Goal: Communication & Community: Answer question/provide support

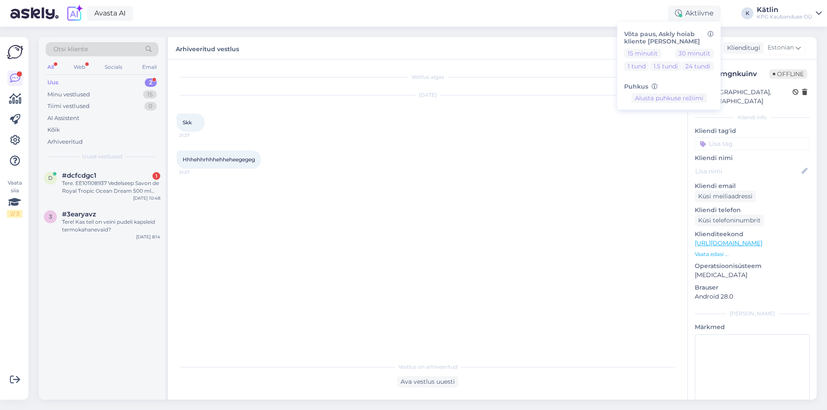
click at [140, 186] on div "Tere. EE101108937 Vedelseep Savon de Royal Tropic Ocean Dream 500 ml Zoom Vedel…" at bounding box center [111, 188] width 98 height 16
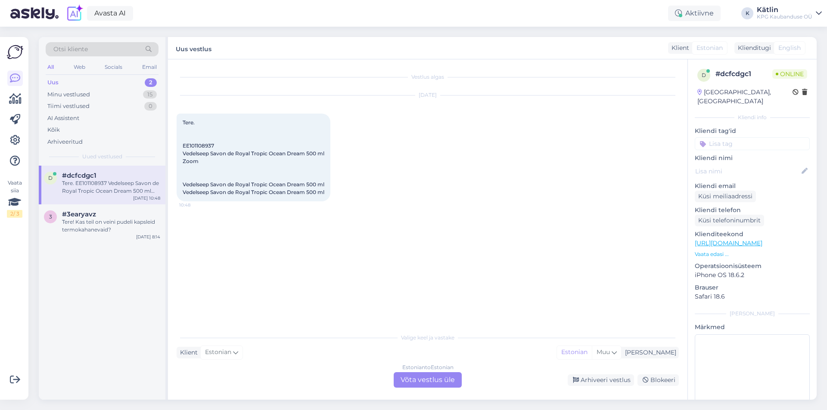
click at [716, 239] on link "[URL][DOMAIN_NAME]" at bounding box center [728, 243] width 68 height 8
click at [411, 375] on div "Estonian to Estonian Võta vestlus üle" at bounding box center [428, 380] width 68 height 16
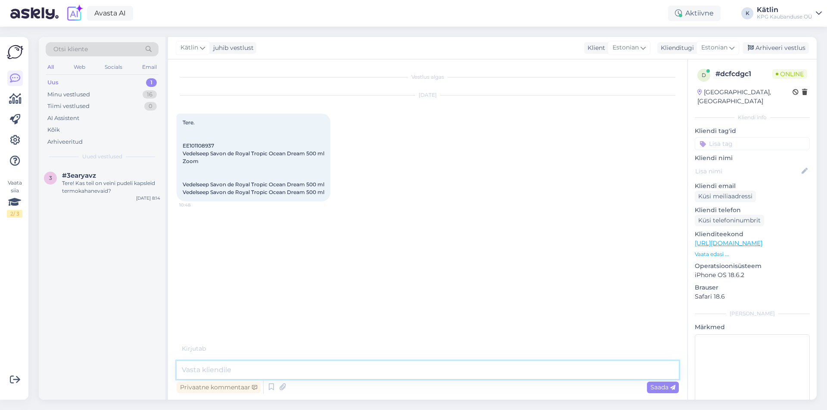
click at [307, 363] on textarea at bounding box center [428, 370] width 502 height 18
type textarea "Tere!"
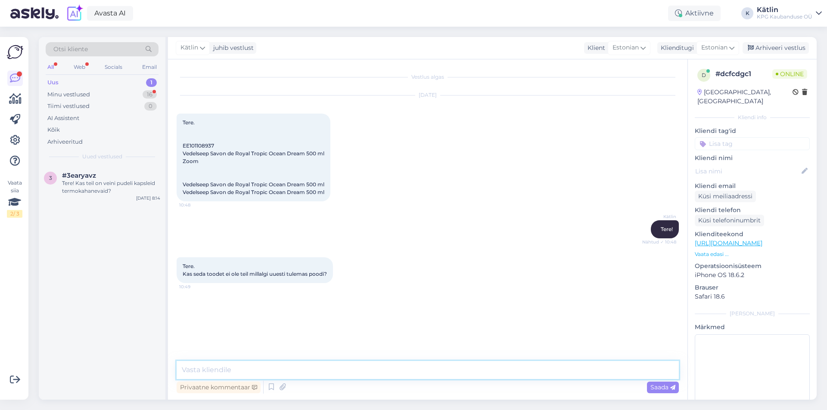
click at [285, 372] on textarea at bounding box center [428, 370] width 502 height 18
type textarea "Kahjuks ei ole, läbimüüdud ja [PERSON_NAME] ka juurde ."
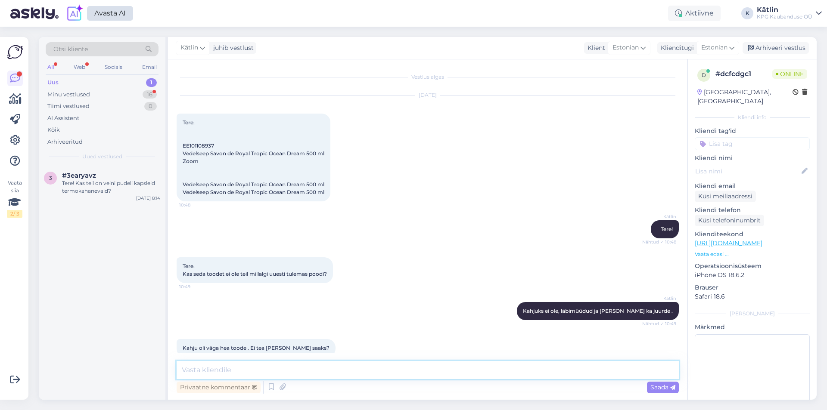
scroll to position [13, 0]
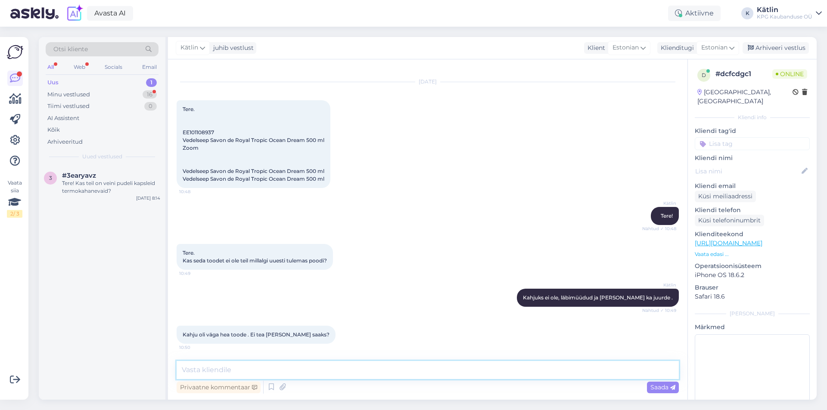
click at [345, 366] on textarea at bounding box center [428, 370] width 502 height 18
type textarea "S"
type textarea "Ei oska aidata [PERSON_NAME] osas, et [PERSON_NAME] võiks.."
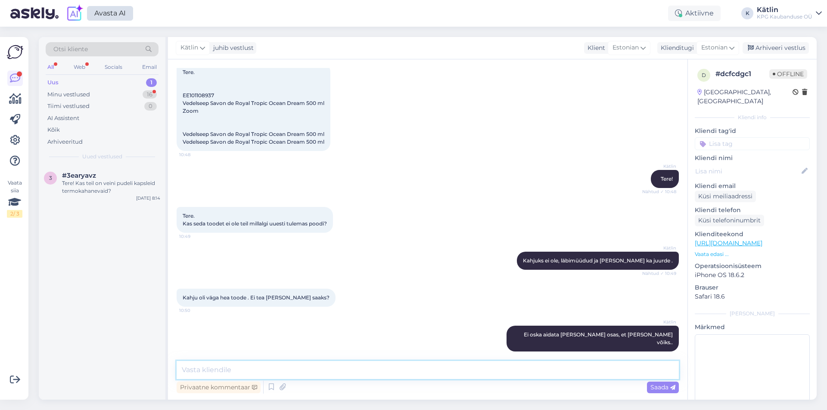
scroll to position [87, 0]
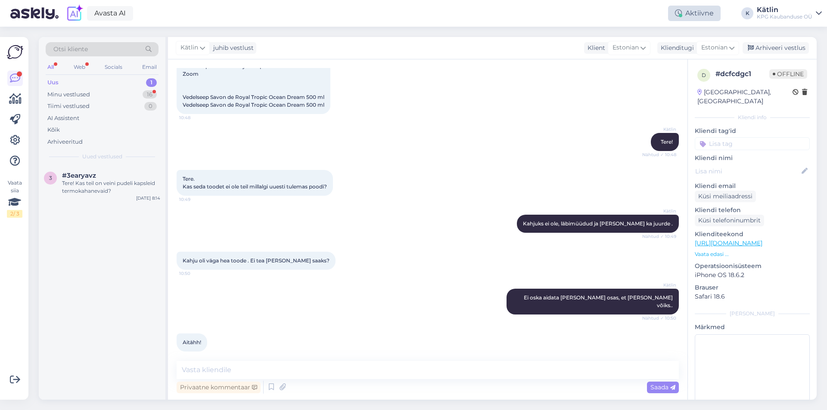
click at [705, 18] on div "Aktiivne" at bounding box center [694, 14] width 53 height 16
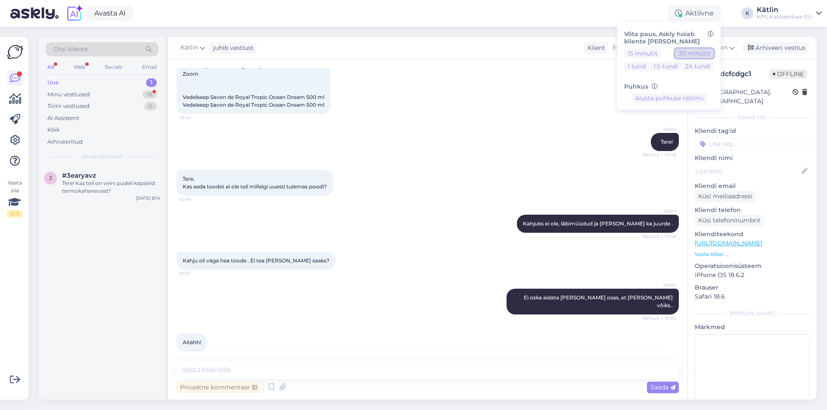
click at [687, 56] on button "30 minutit" at bounding box center [694, 53] width 39 height 9
click at [633, 67] on button "1 tund" at bounding box center [636, 66] width 25 height 9
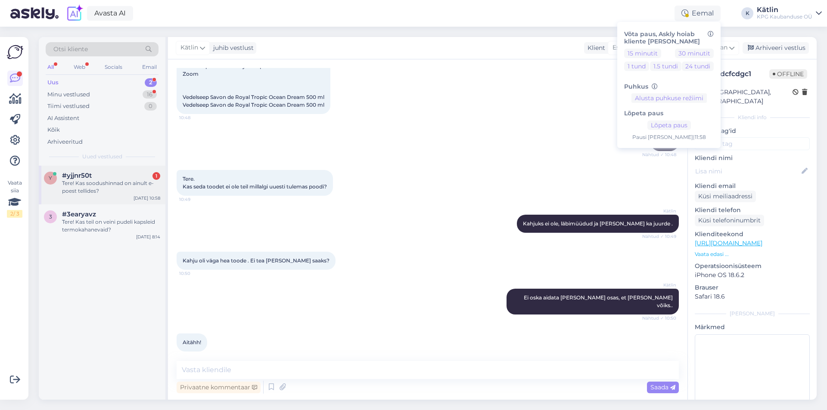
click at [99, 193] on div "Tere! Kas soodushinnad on ainult e-poest tellides?" at bounding box center [111, 188] width 98 height 16
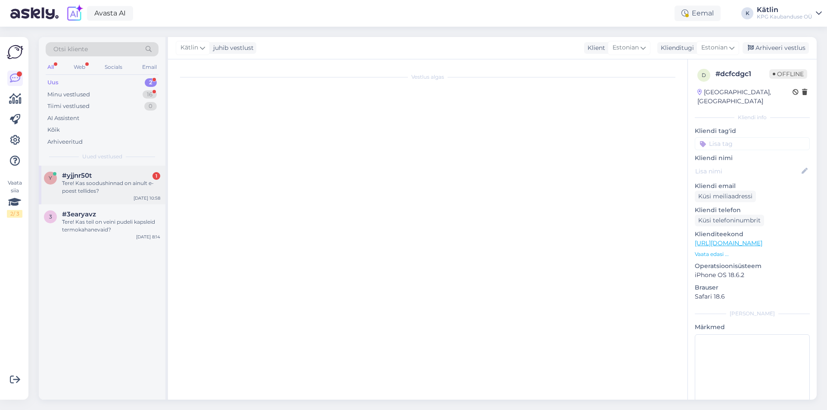
scroll to position [0, 0]
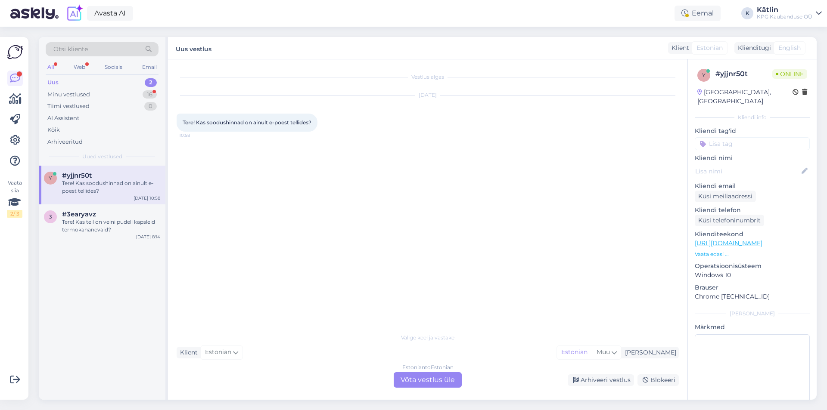
click at [431, 383] on div "Estonian to Estonian Võta vestlus üle" at bounding box center [428, 380] width 68 height 16
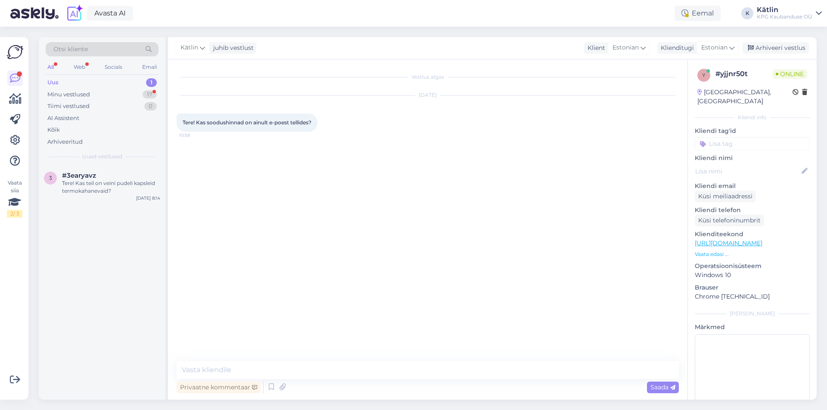
drag, startPoint x: 391, startPoint y: 360, endPoint x: 393, endPoint y: 372, distance: 11.3
click at [392, 362] on div "Vestlus algas [DATE] Tere! Kas soodushinnad on ainult e-poest tellides? 10:58 P…" at bounding box center [427, 229] width 519 height 341
click at [393, 372] on textarea at bounding box center [428, 370] width 502 height 18
type textarea "Tere! Kaupluses kehtivad soodushinnad püsiklientidele."
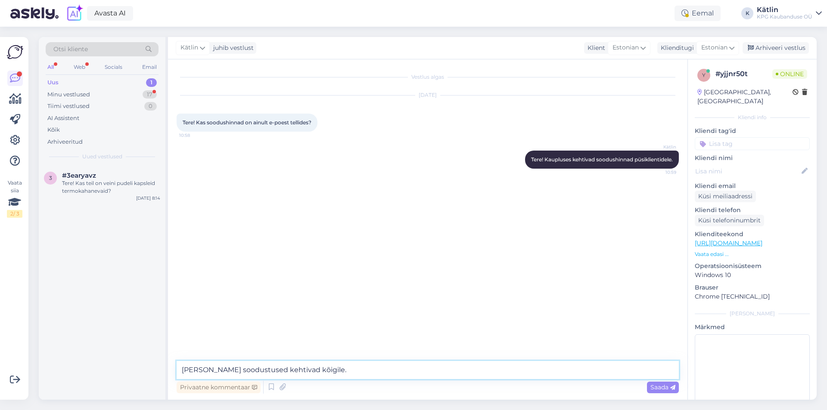
type textarea "[PERSON_NAME] soodustused kehtivad kõigile."
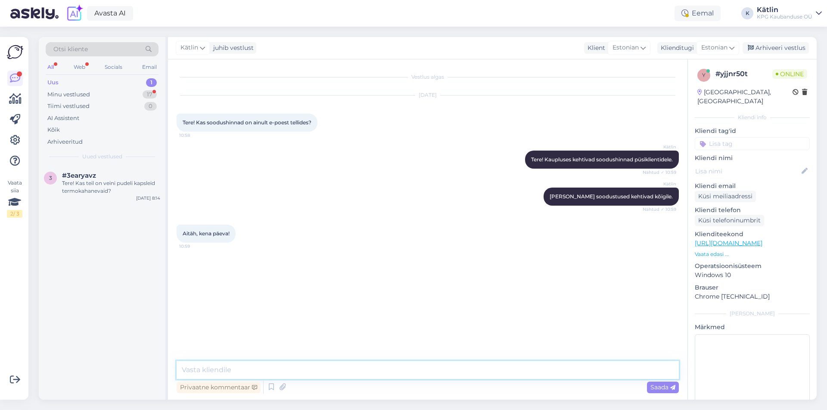
click at [202, 362] on textarea at bounding box center [428, 370] width 502 height 18
type textarea "Teilegi!"
